Goal: Connect with others

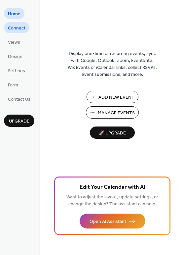
click at [27, 28] on link "Connect" at bounding box center [16, 27] width 25 height 11
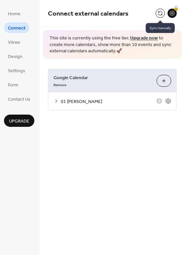
click at [161, 10] on button at bounding box center [160, 13] width 9 height 9
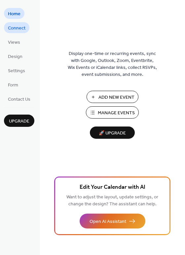
click at [24, 25] on span "Connect" at bounding box center [17, 28] width 18 height 7
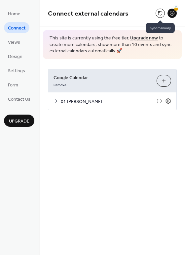
click at [161, 11] on button at bounding box center [160, 13] width 9 height 9
click at [159, 13] on button at bounding box center [160, 13] width 9 height 9
